Goal: Navigation & Orientation: Find specific page/section

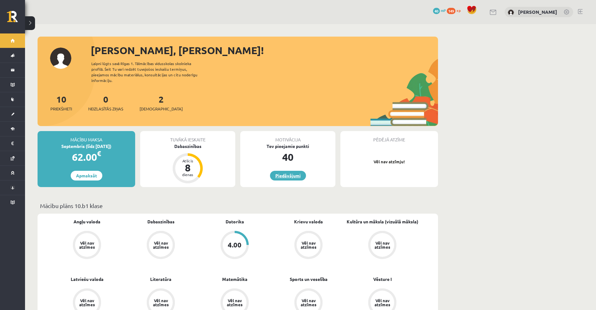
click at [295, 171] on link "Piedāvājumi" at bounding box center [288, 176] width 36 height 10
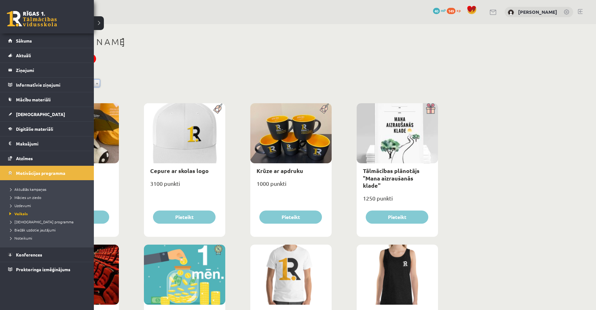
click at [24, 17] on link at bounding box center [32, 19] width 50 height 16
